Goal: Information Seeking & Learning: Check status

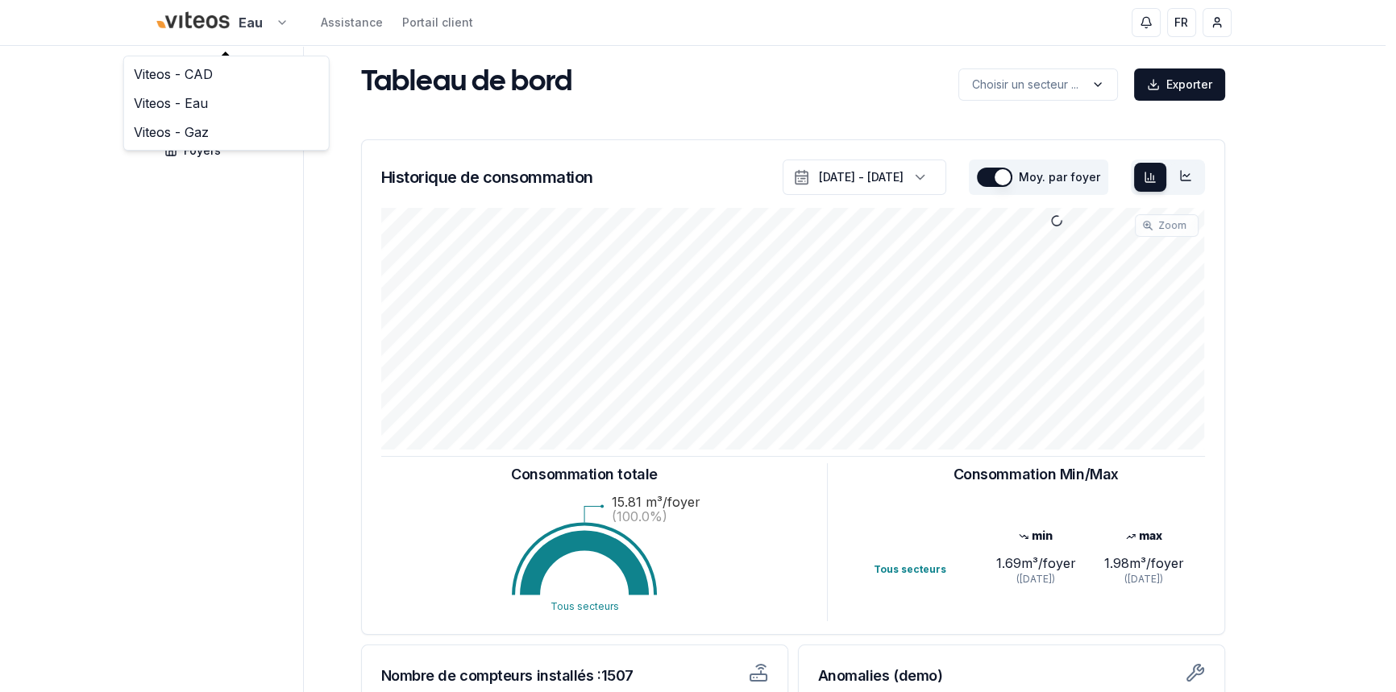
click at [288, 23] on html "Eau Assistance Portail client FR [PERSON_NAME] Tableau de bord Carte Foyers Tab…" at bounding box center [698, 499] width 1396 height 998
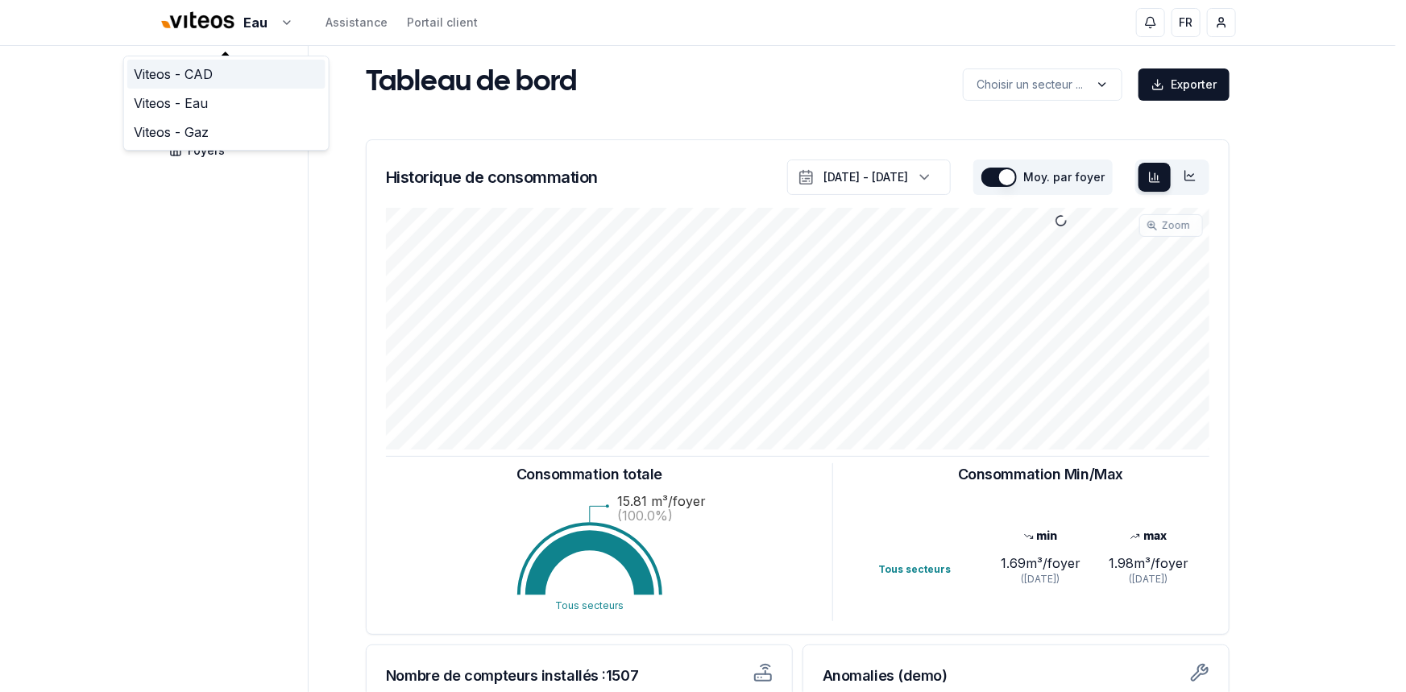
click at [190, 71] on link "Viteos - CAD" at bounding box center [226, 74] width 198 height 29
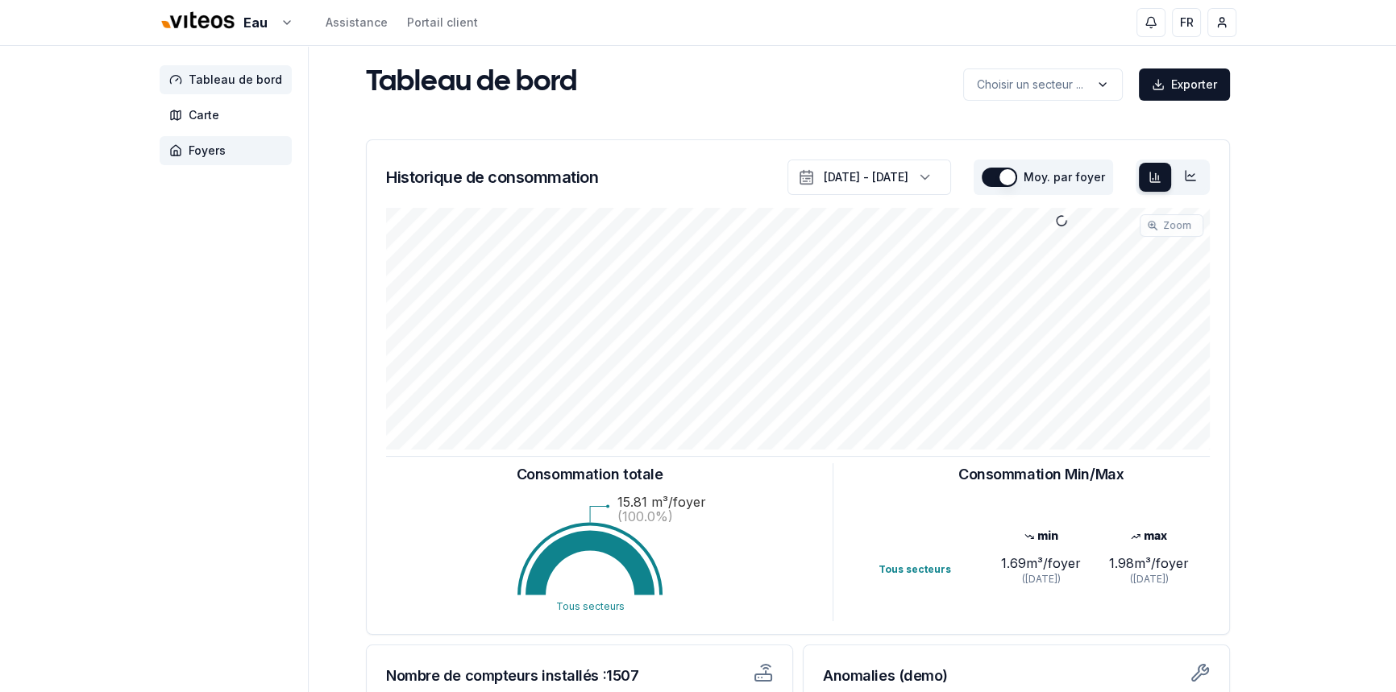
click at [206, 153] on span "Foyers" at bounding box center [207, 151] width 37 height 16
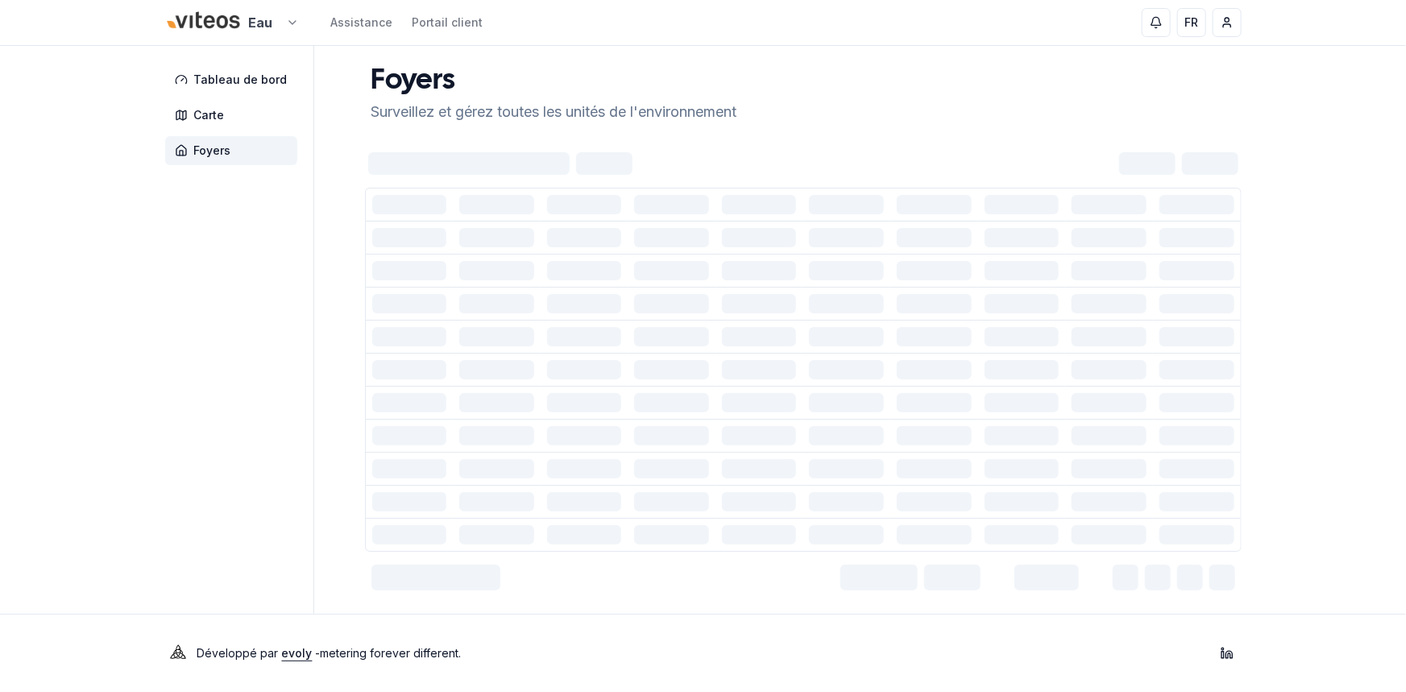
click at [280, 23] on html "Eau Assistance Portail client FR [PERSON_NAME] Tableau de bord Carte Foyers Foy…" at bounding box center [703, 346] width 1406 height 692
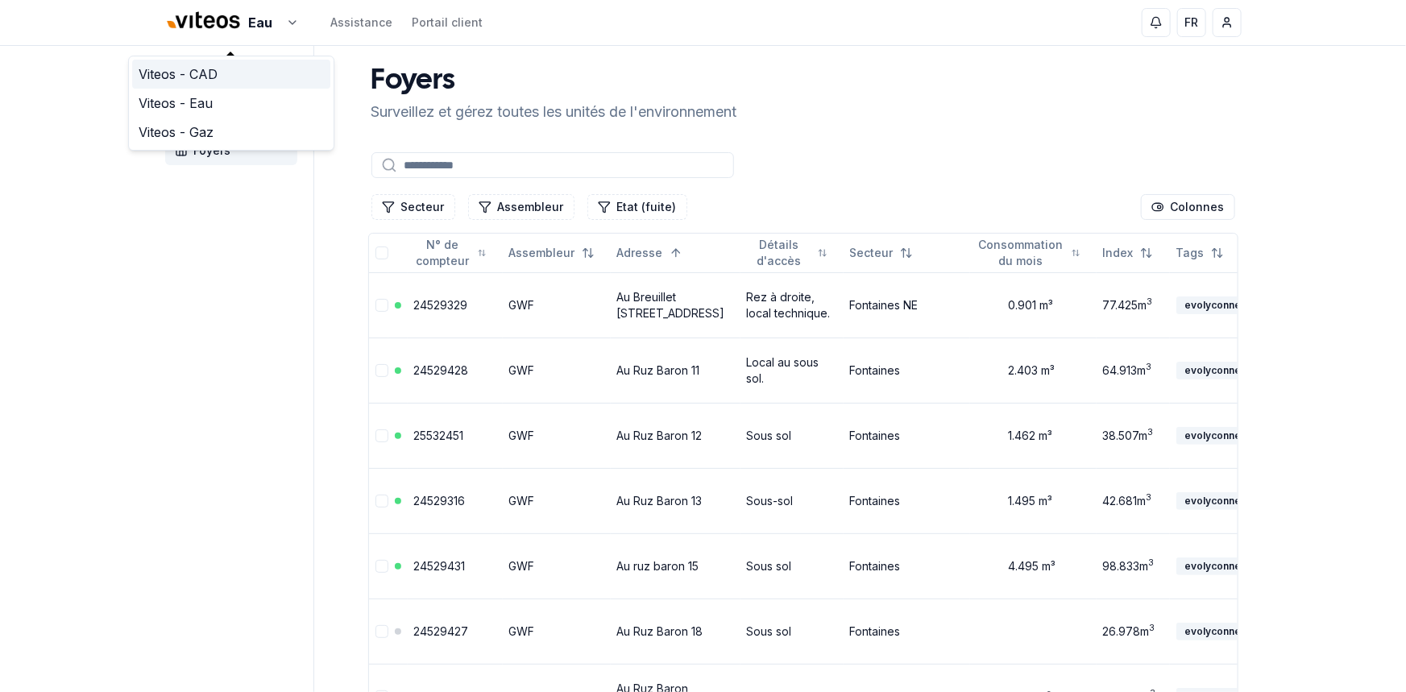
click at [210, 73] on link "Viteos - CAD" at bounding box center [231, 74] width 198 height 29
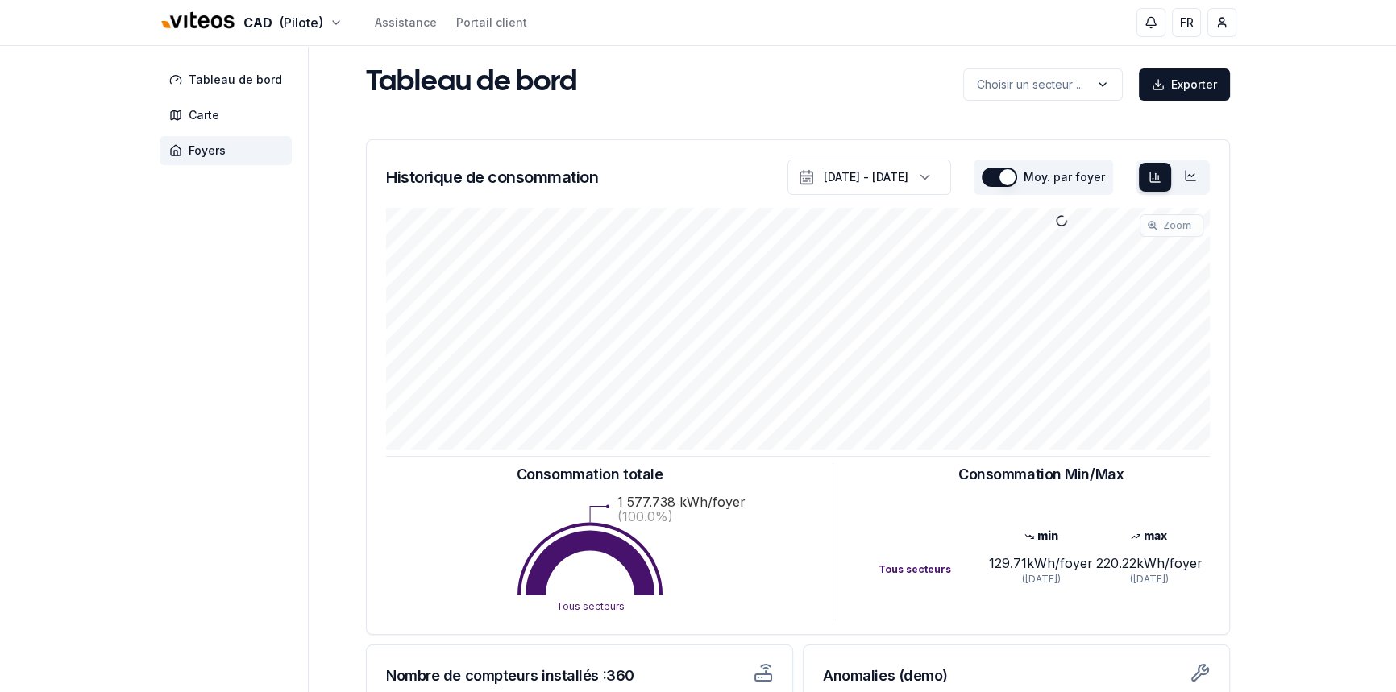
click at [203, 157] on span "Foyers" at bounding box center [207, 151] width 37 height 16
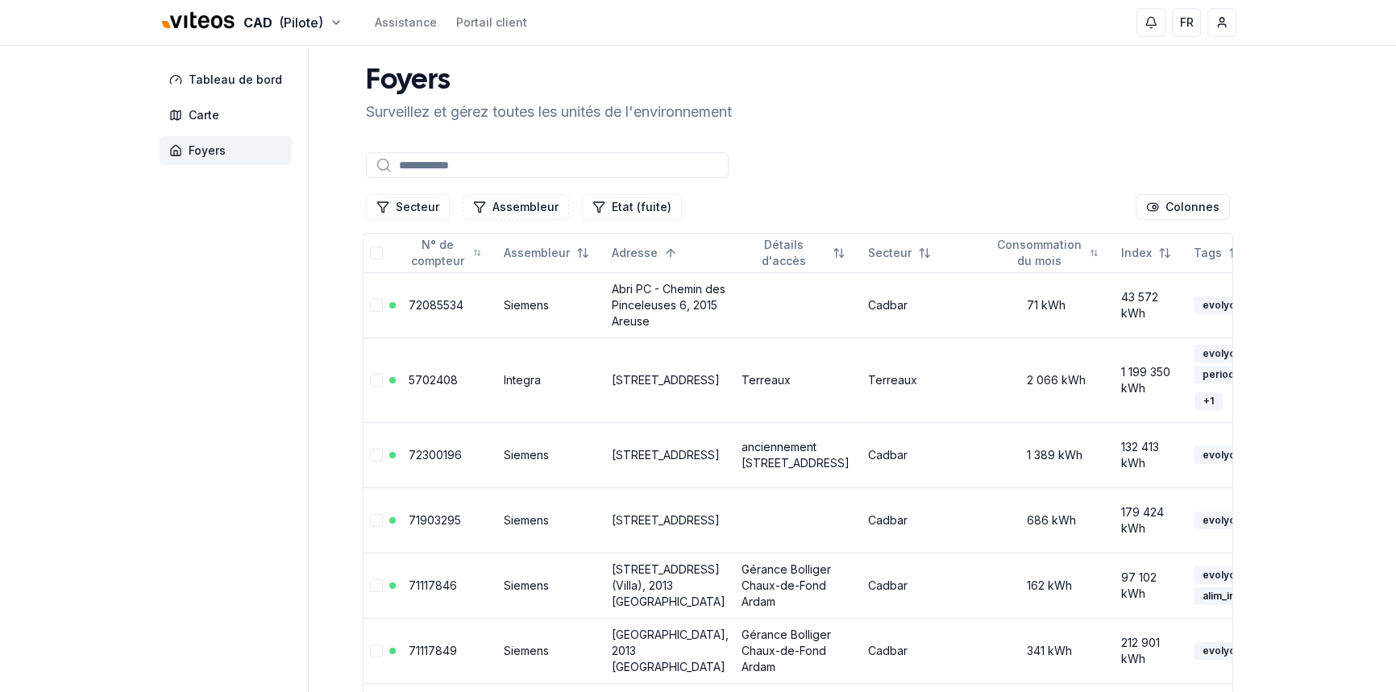
click at [413, 157] on input at bounding box center [547, 165] width 363 height 26
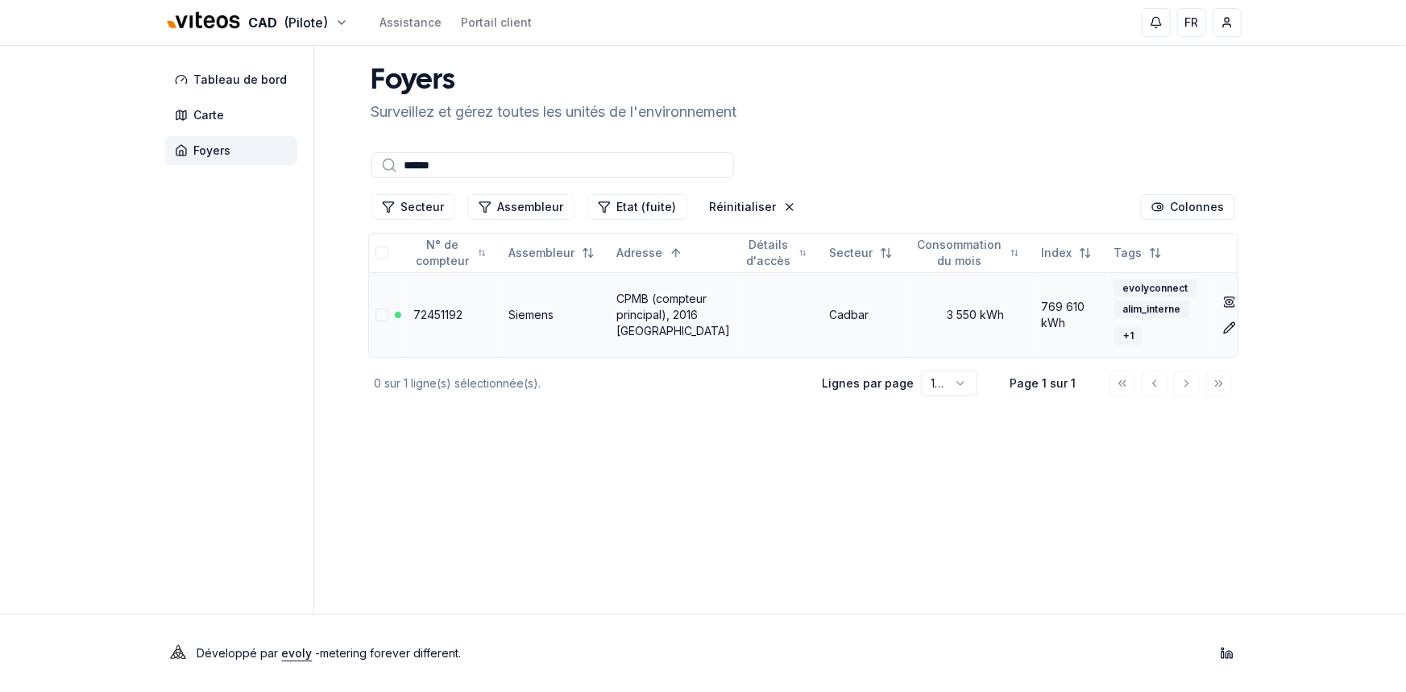
type input "******"
click at [646, 313] on td "CPMB (compteur principal), 2016 [GEOGRAPHIC_DATA]" at bounding box center [674, 314] width 127 height 85
click at [641, 322] on link "CPMB (compteur principal), 2016 [GEOGRAPHIC_DATA]" at bounding box center [674, 315] width 114 height 46
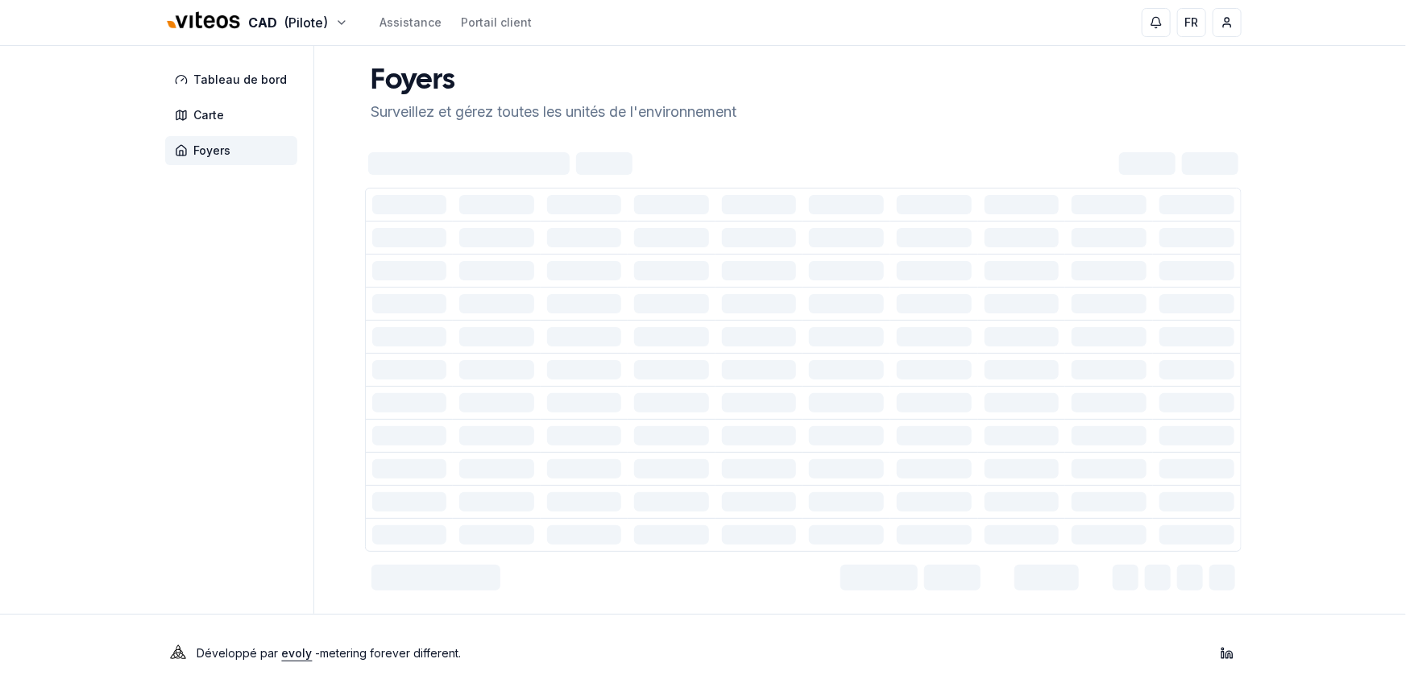
click at [641, 322] on td at bounding box center [672, 336] width 88 height 33
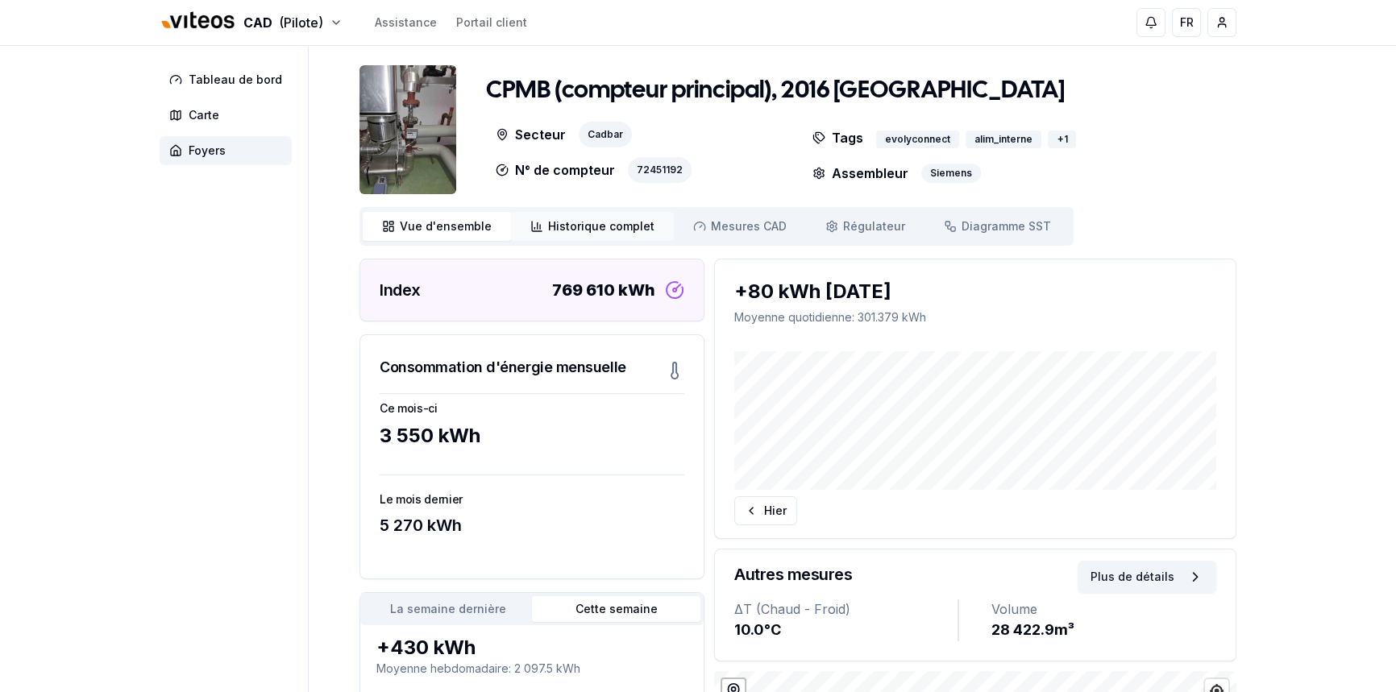
click at [587, 223] on span "Historique complet" at bounding box center [601, 226] width 106 height 16
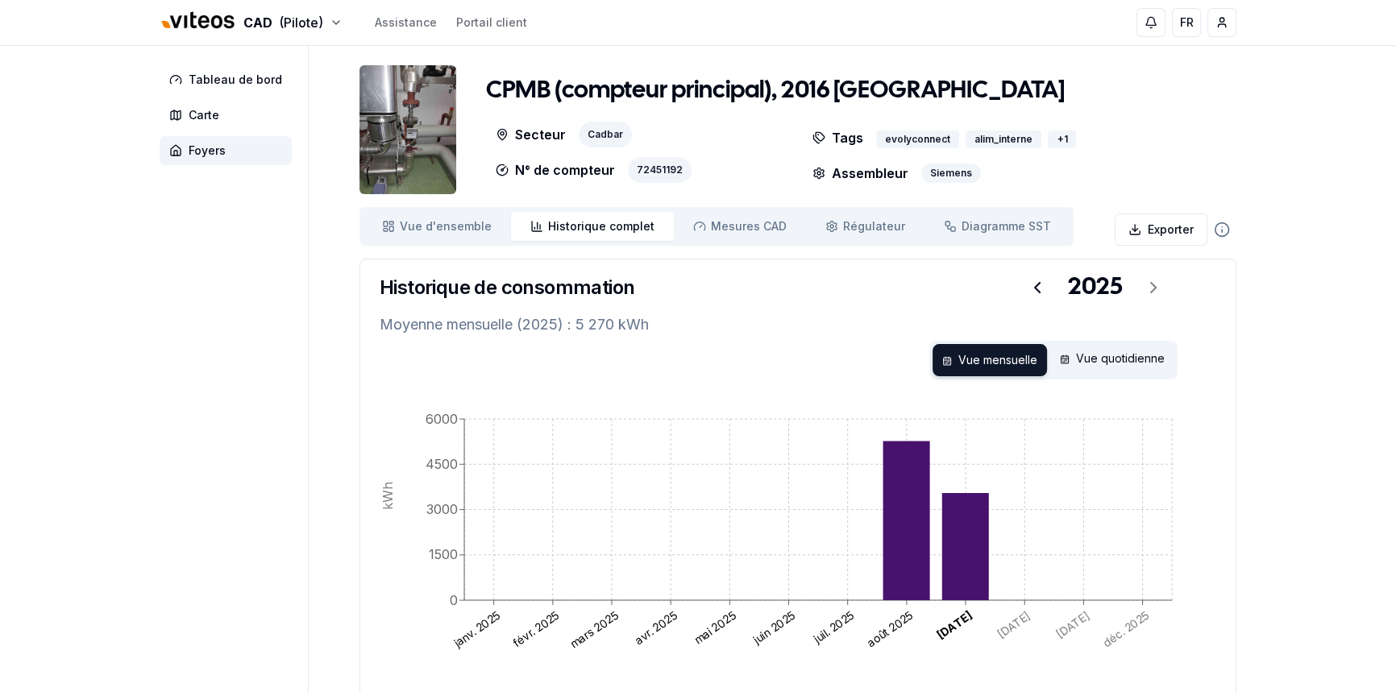
click at [884, 631] on text "août 2025" at bounding box center [890, 629] width 52 height 42
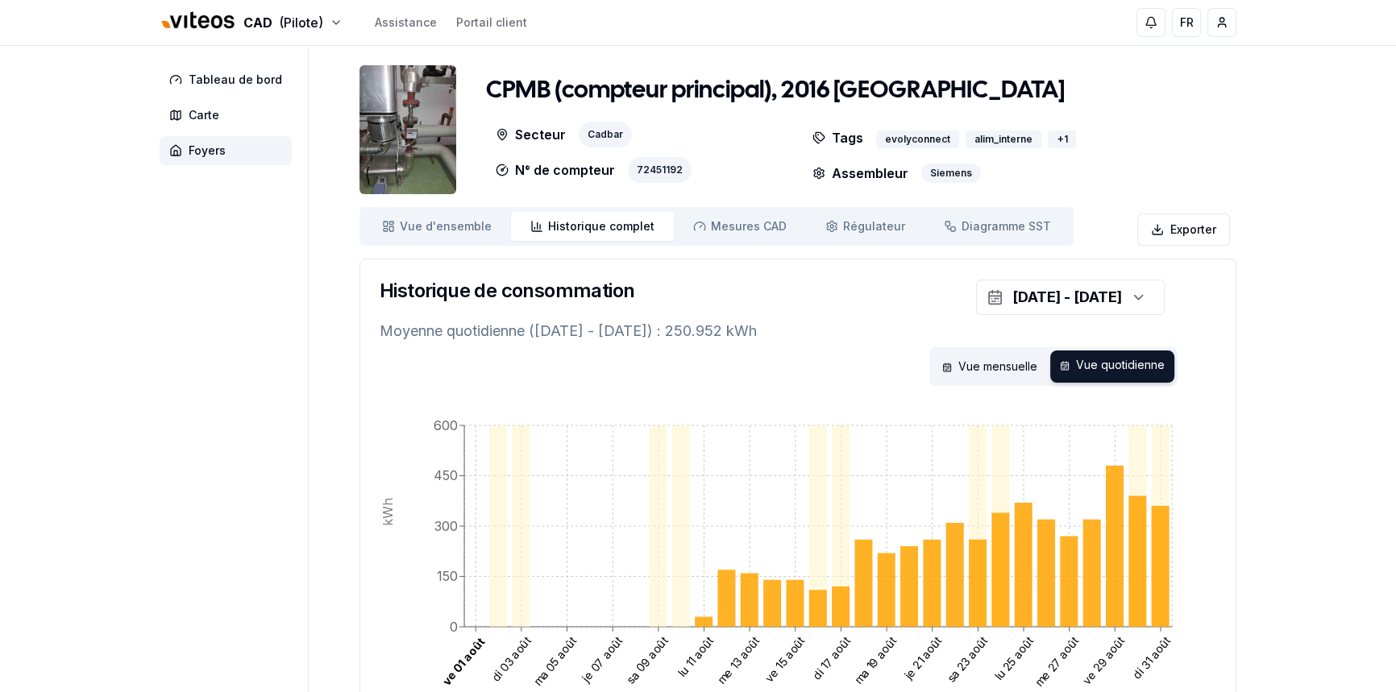
click at [567, 232] on span "Historique complet" at bounding box center [601, 226] width 106 height 16
click at [430, 228] on span "Vue d'ensemble" at bounding box center [446, 226] width 92 height 16
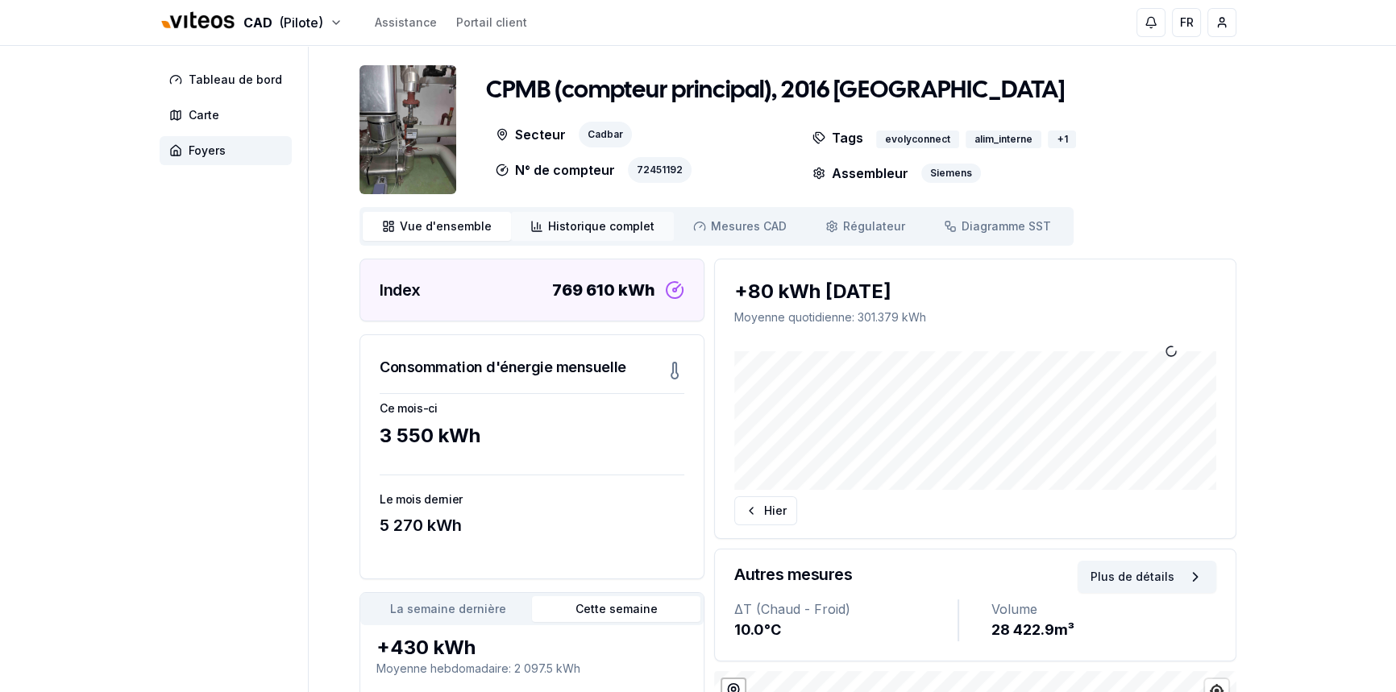
click at [573, 223] on span "Historique complet" at bounding box center [601, 226] width 106 height 16
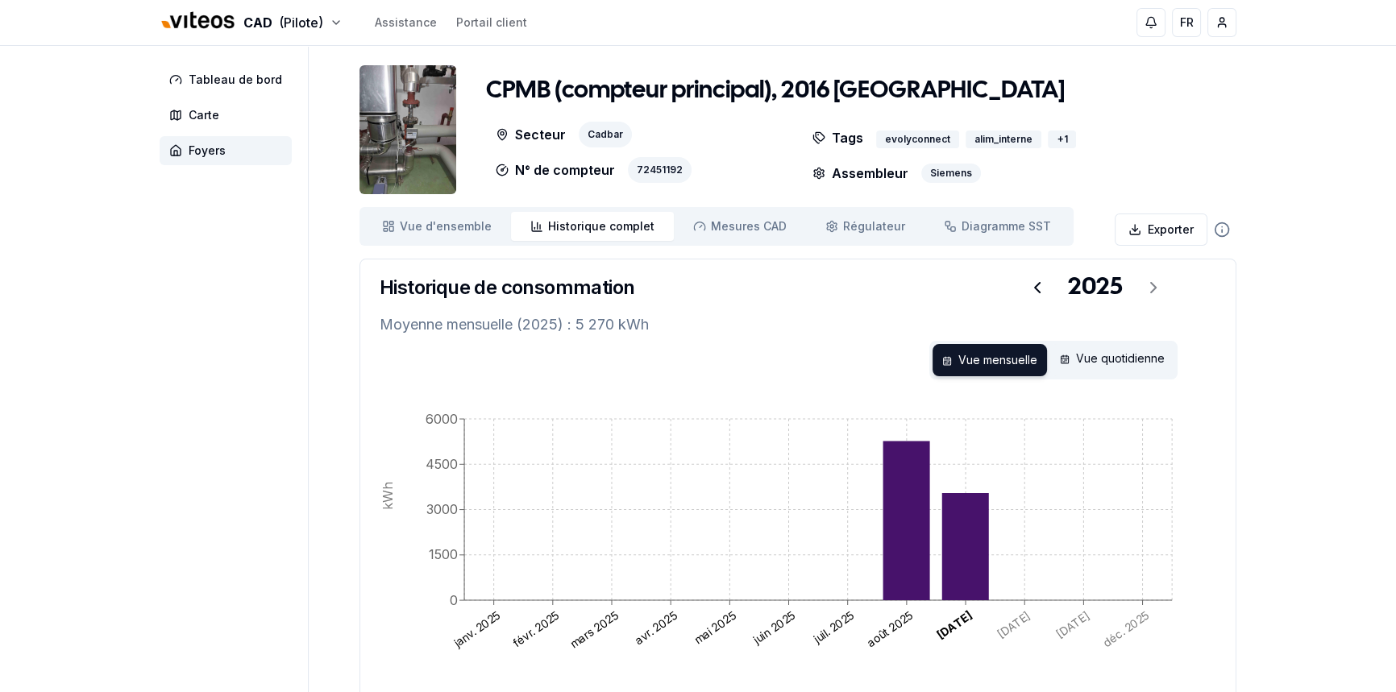
click at [400, 109] on img at bounding box center [407, 129] width 97 height 129
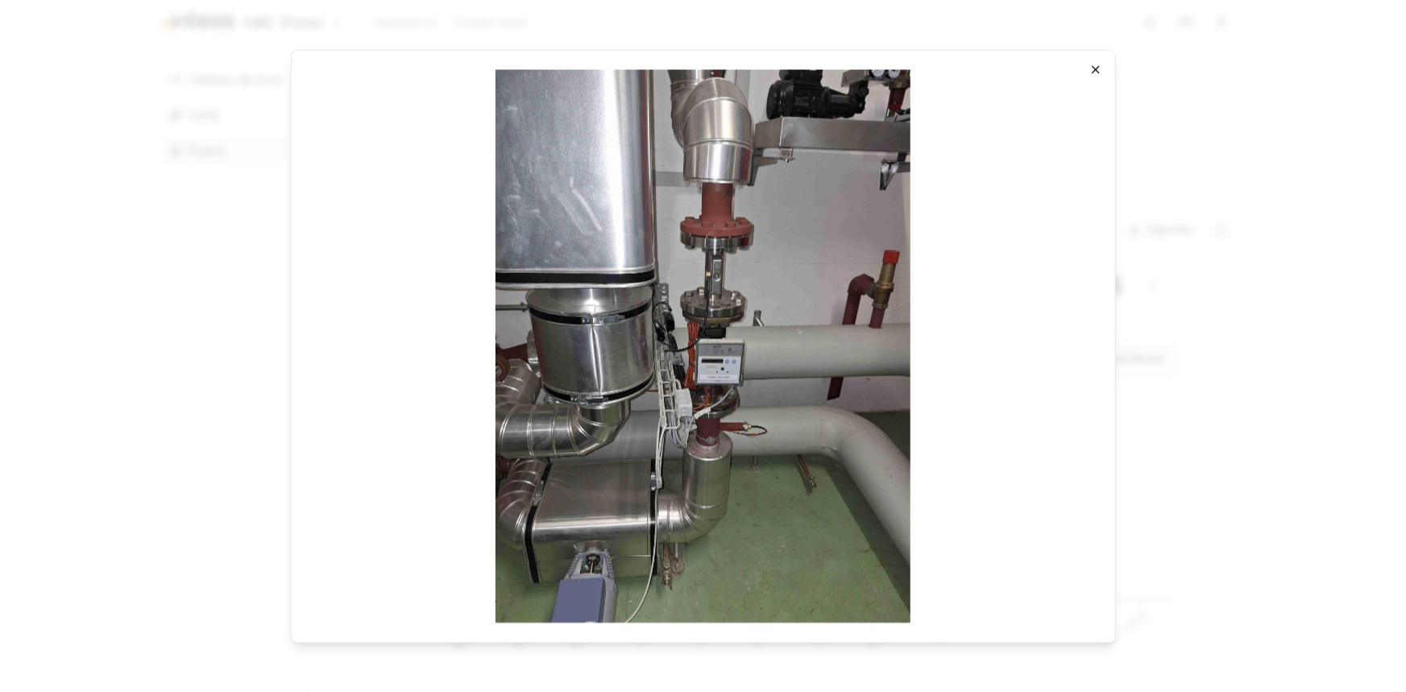
click at [1098, 70] on icon "button" at bounding box center [1095, 69] width 13 height 13
